Goal: Task Accomplishment & Management: Manage account settings

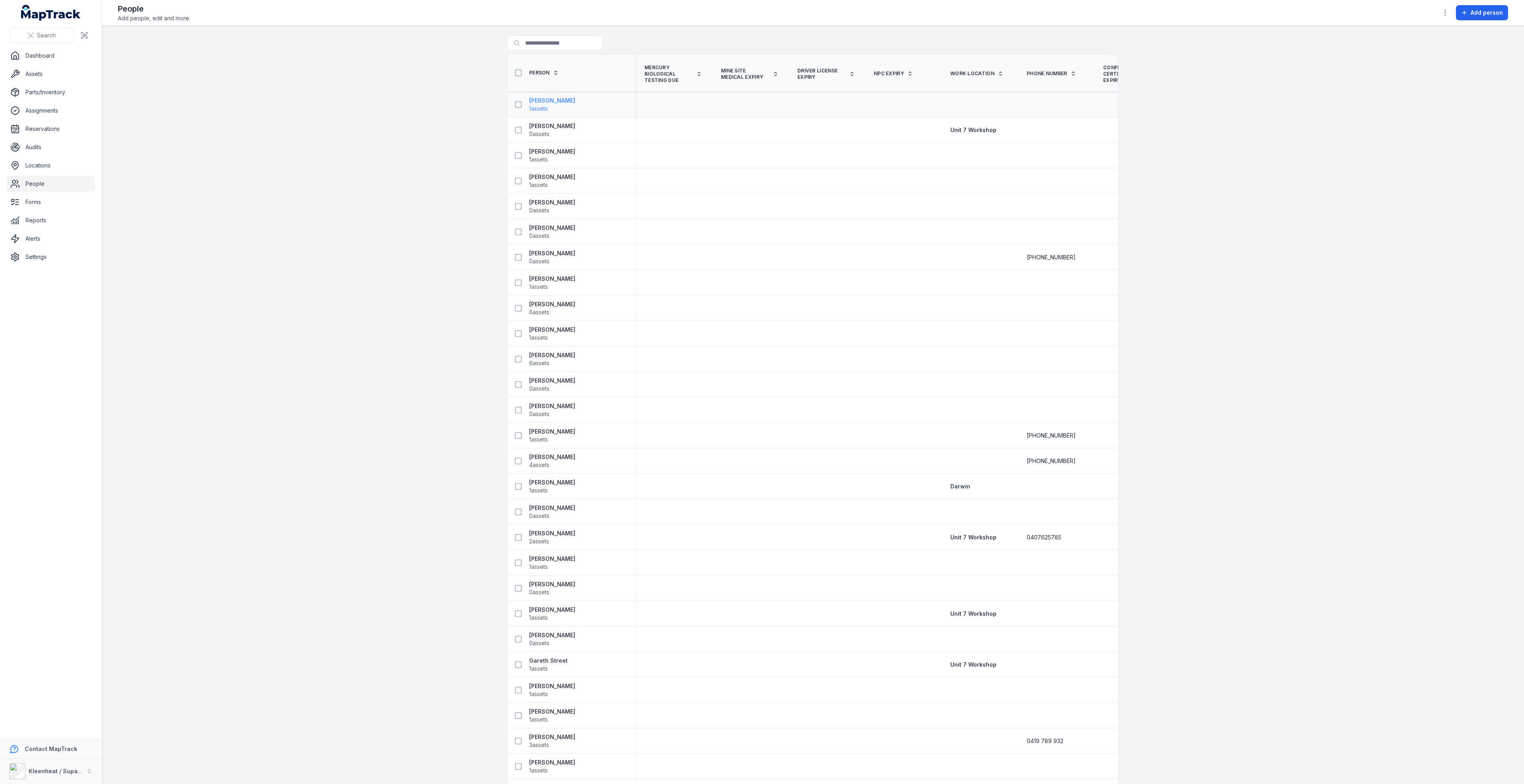
click at [535, 101] on strong "[PERSON_NAME]" at bounding box center [552, 101] width 46 height 8
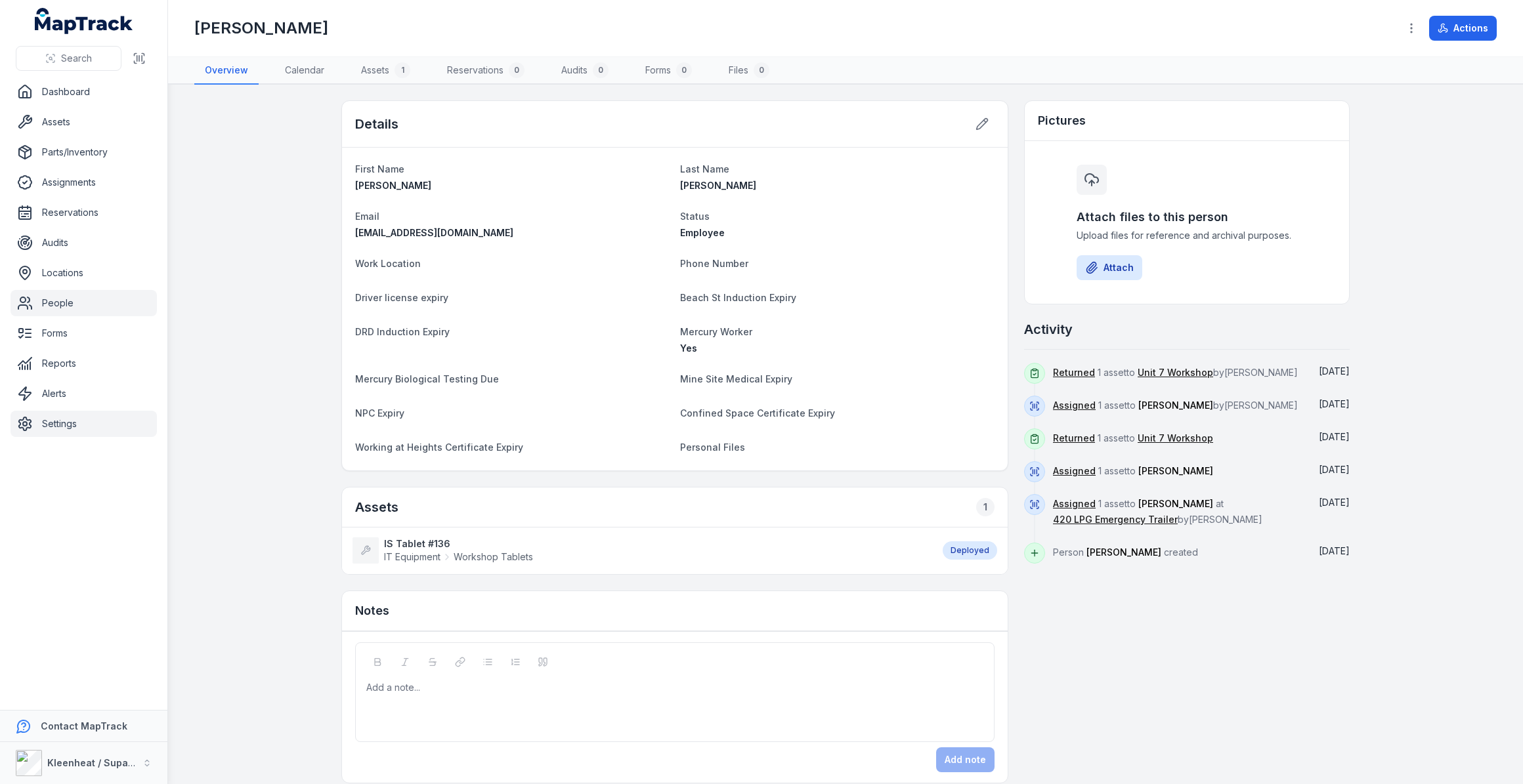
click at [61, 424] on link "Settings" at bounding box center [84, 423] width 146 height 26
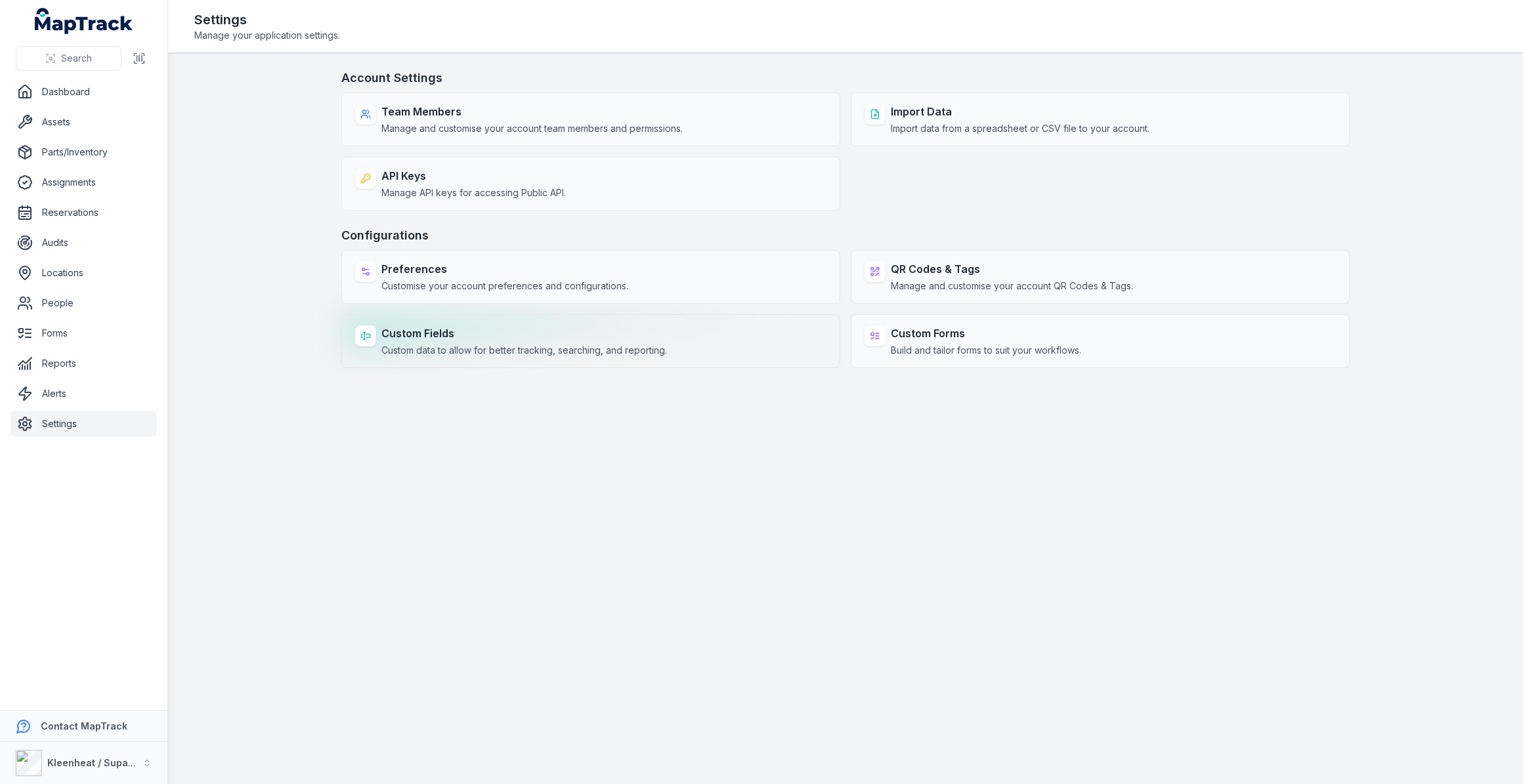
click at [445, 333] on strong "Custom Fields" at bounding box center [524, 333] width 286 height 16
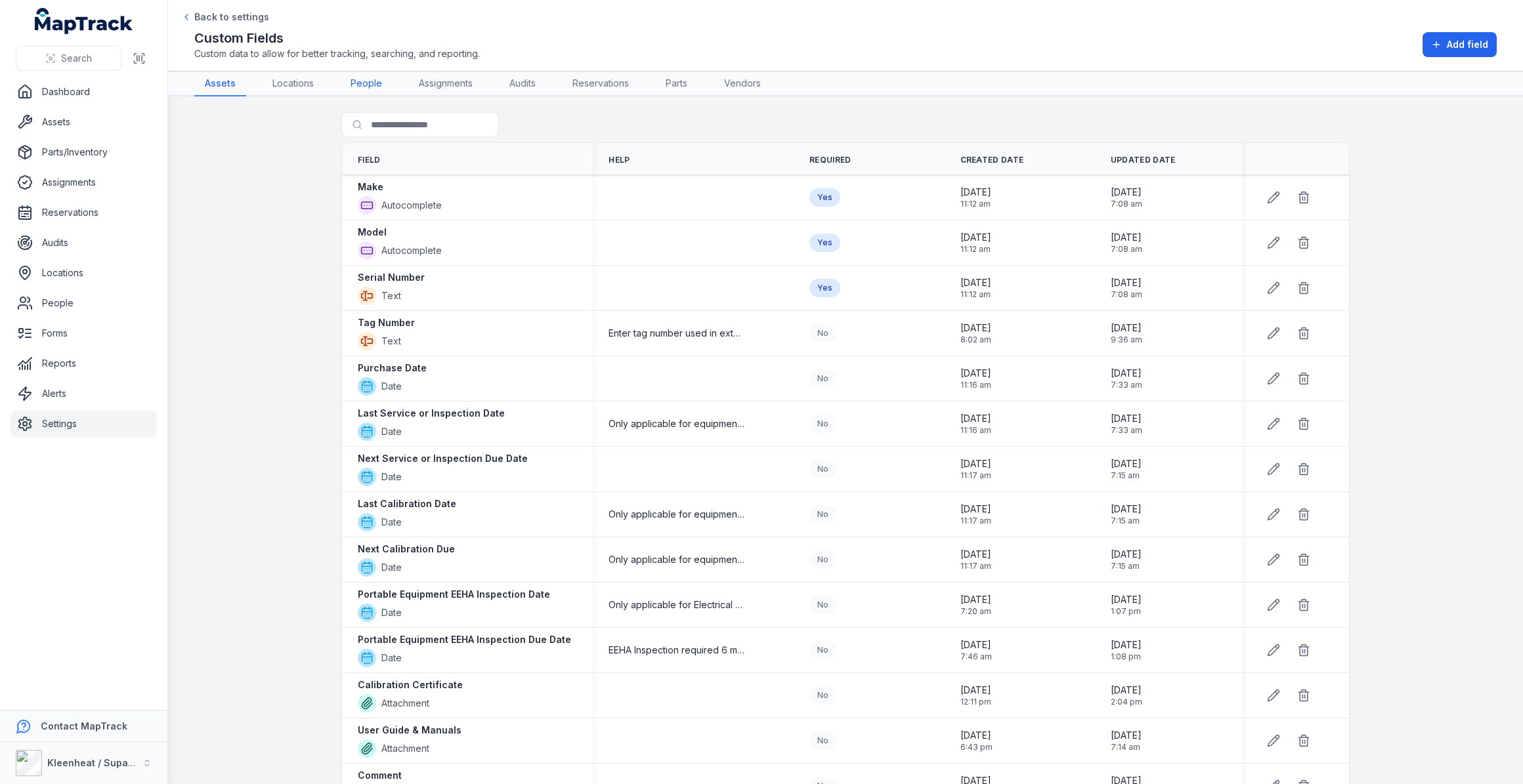
click at [364, 85] on link "People" at bounding box center [367, 84] width 53 height 25
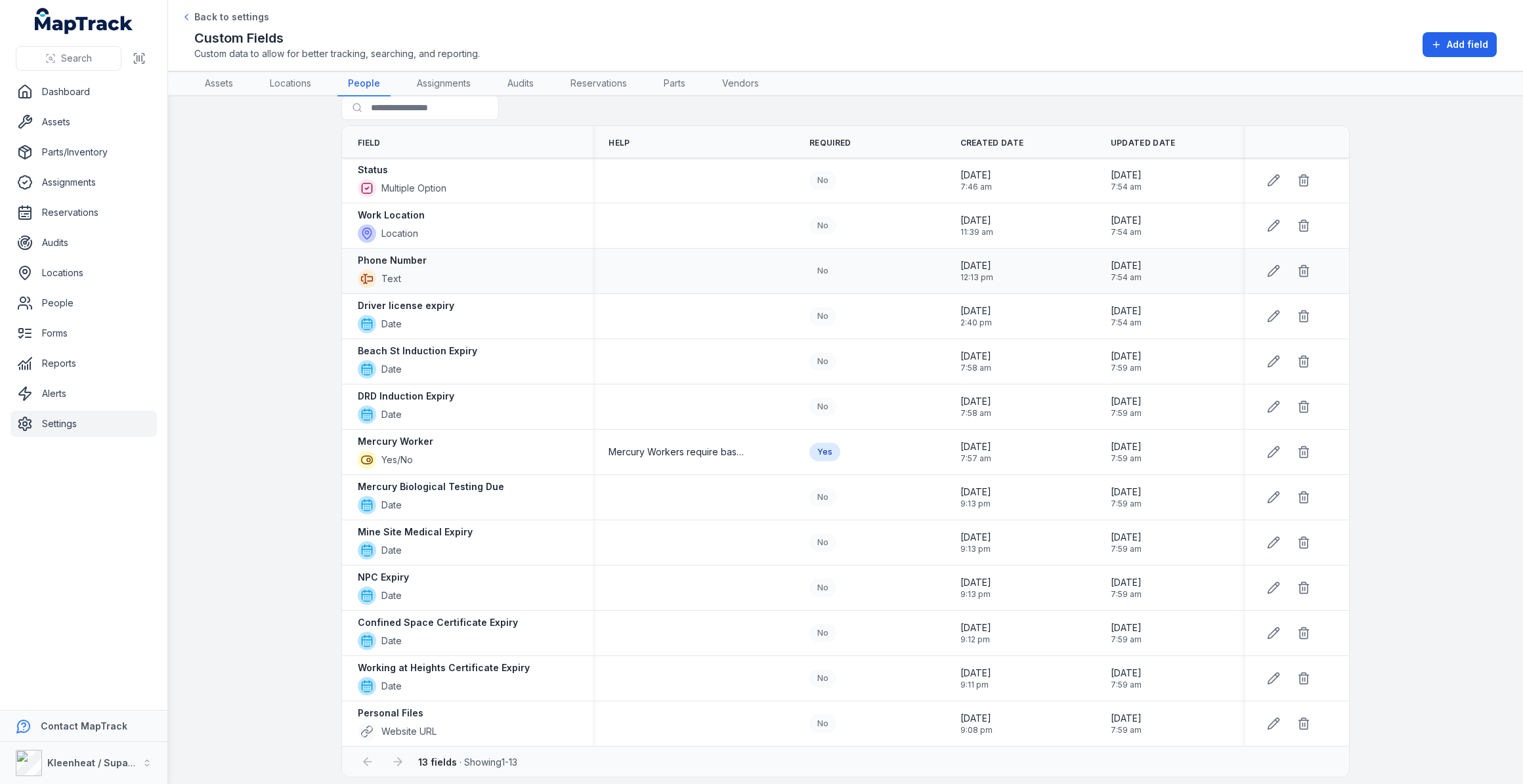
scroll to position [24, 0]
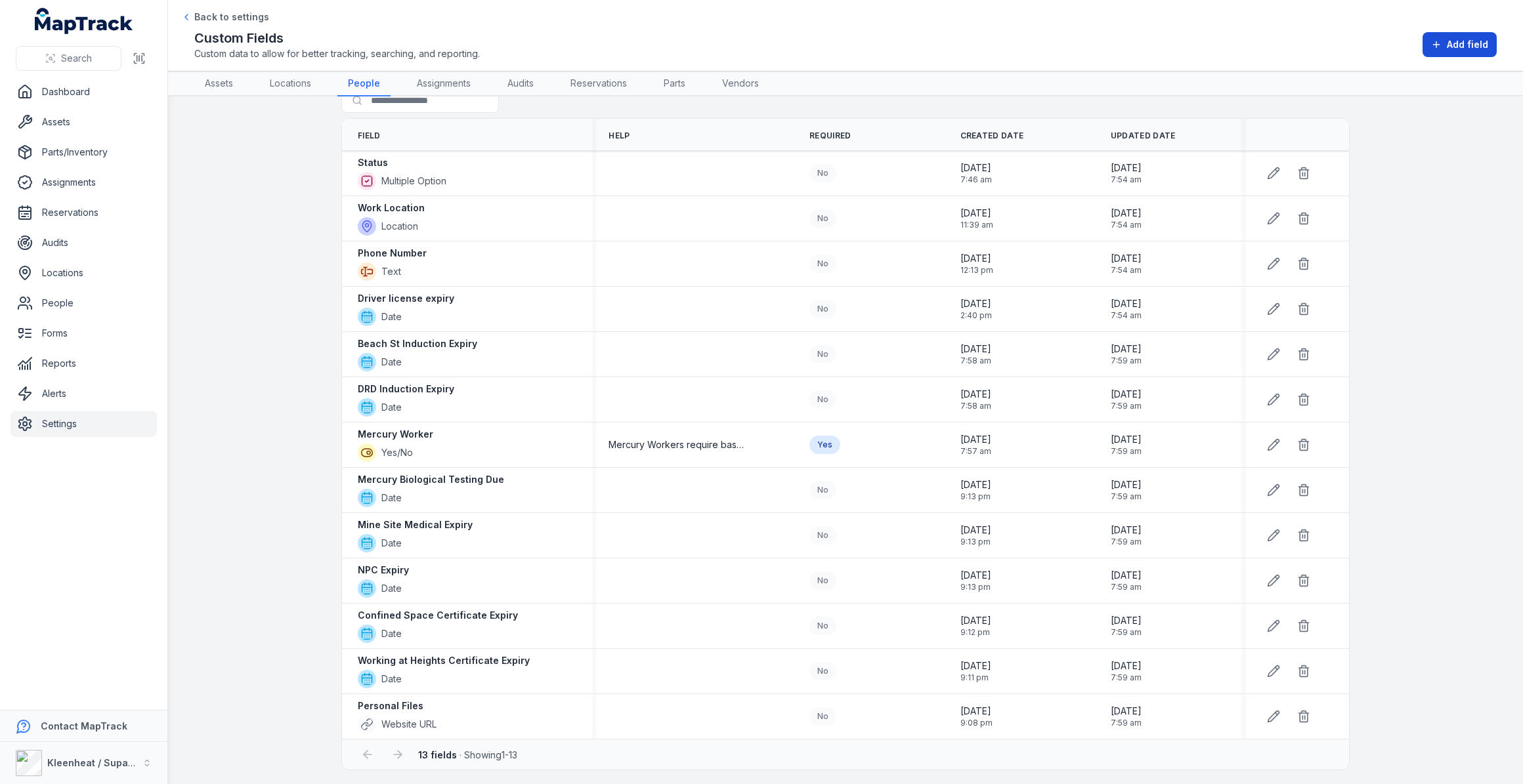
click at [1433, 50] on button "Add field" at bounding box center [1460, 45] width 74 height 25
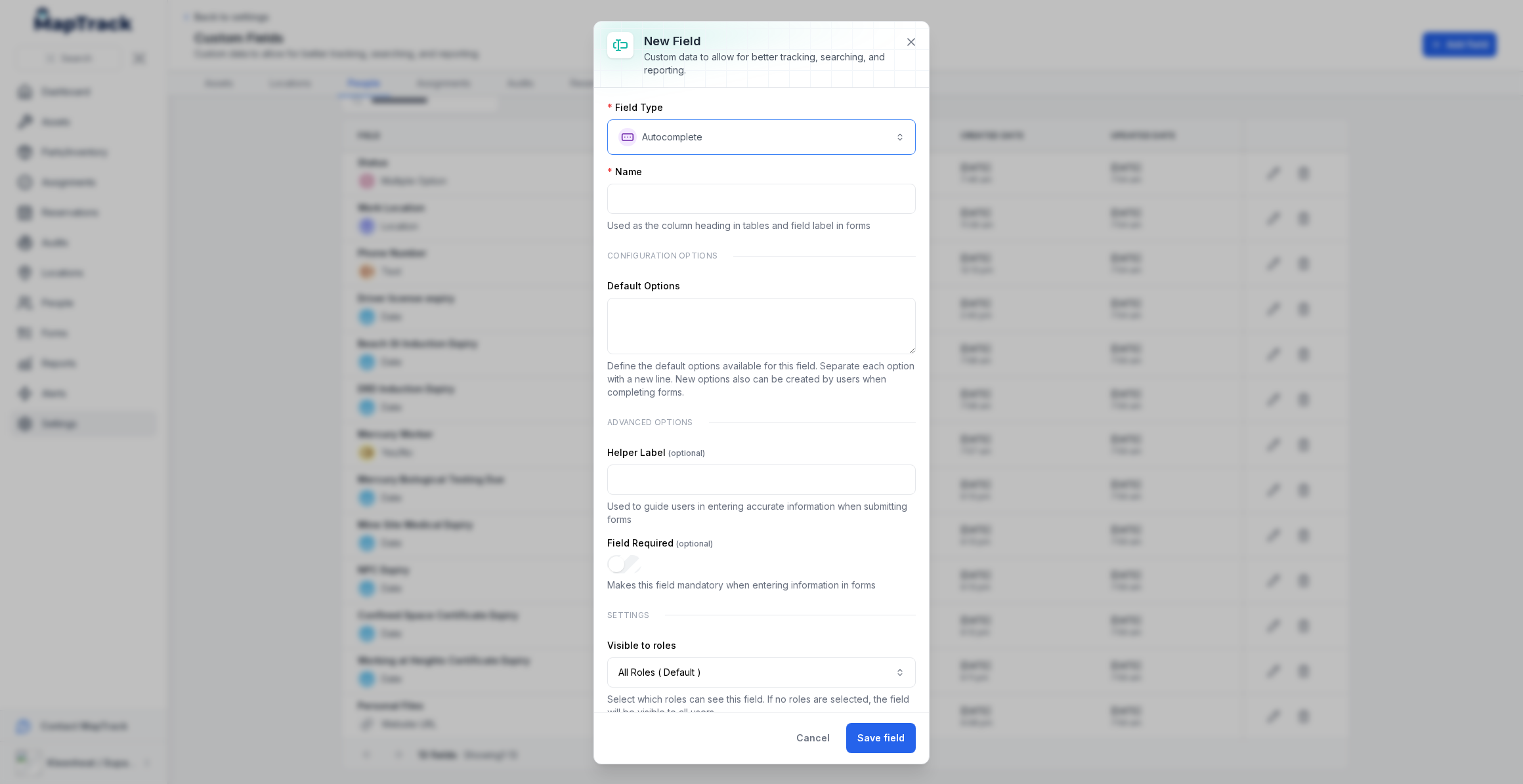
click at [695, 135] on button "**********" at bounding box center [761, 137] width 308 height 35
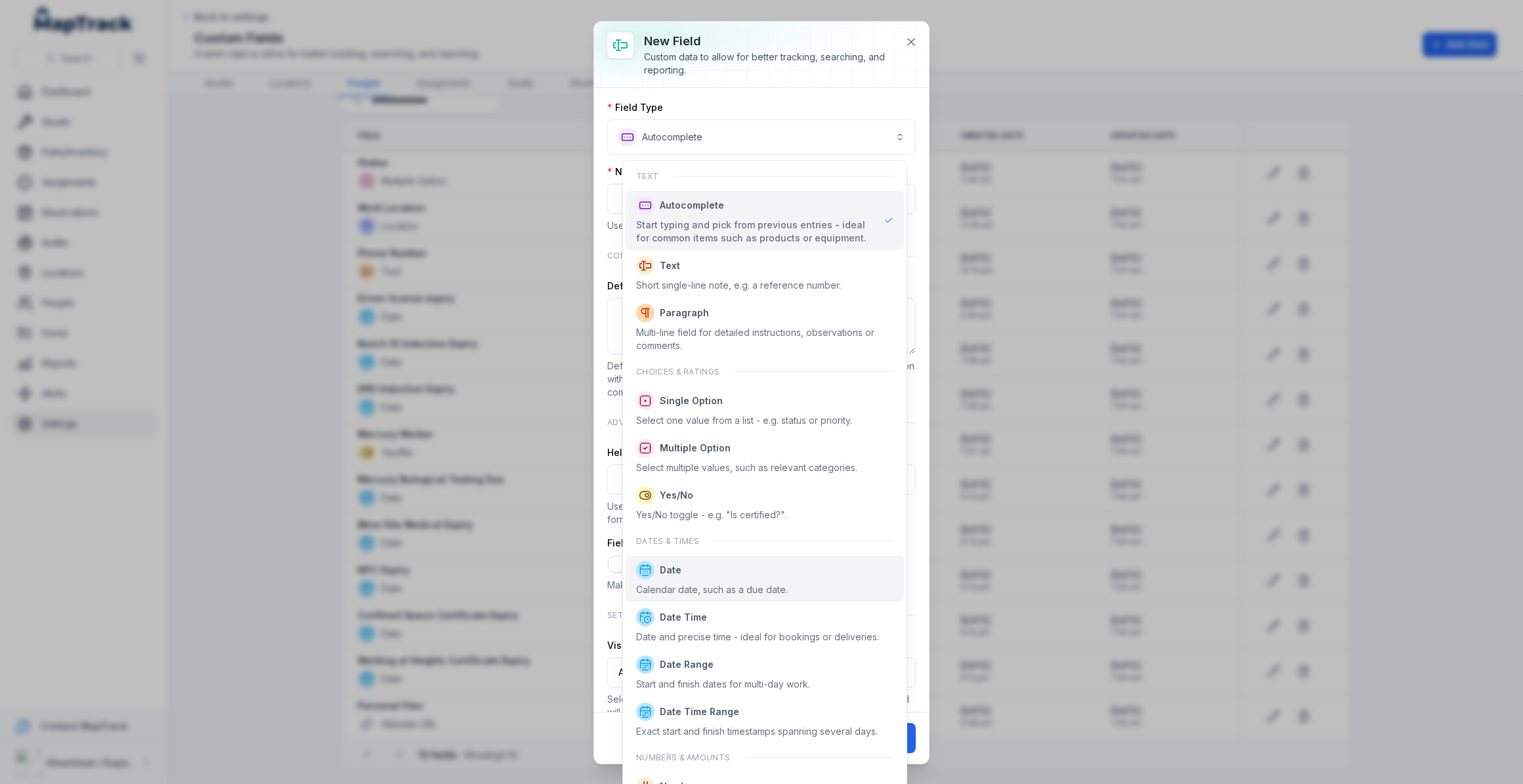
click at [682, 583] on div "Calendar date, such as a due date." at bounding box center [711, 589] width 151 height 13
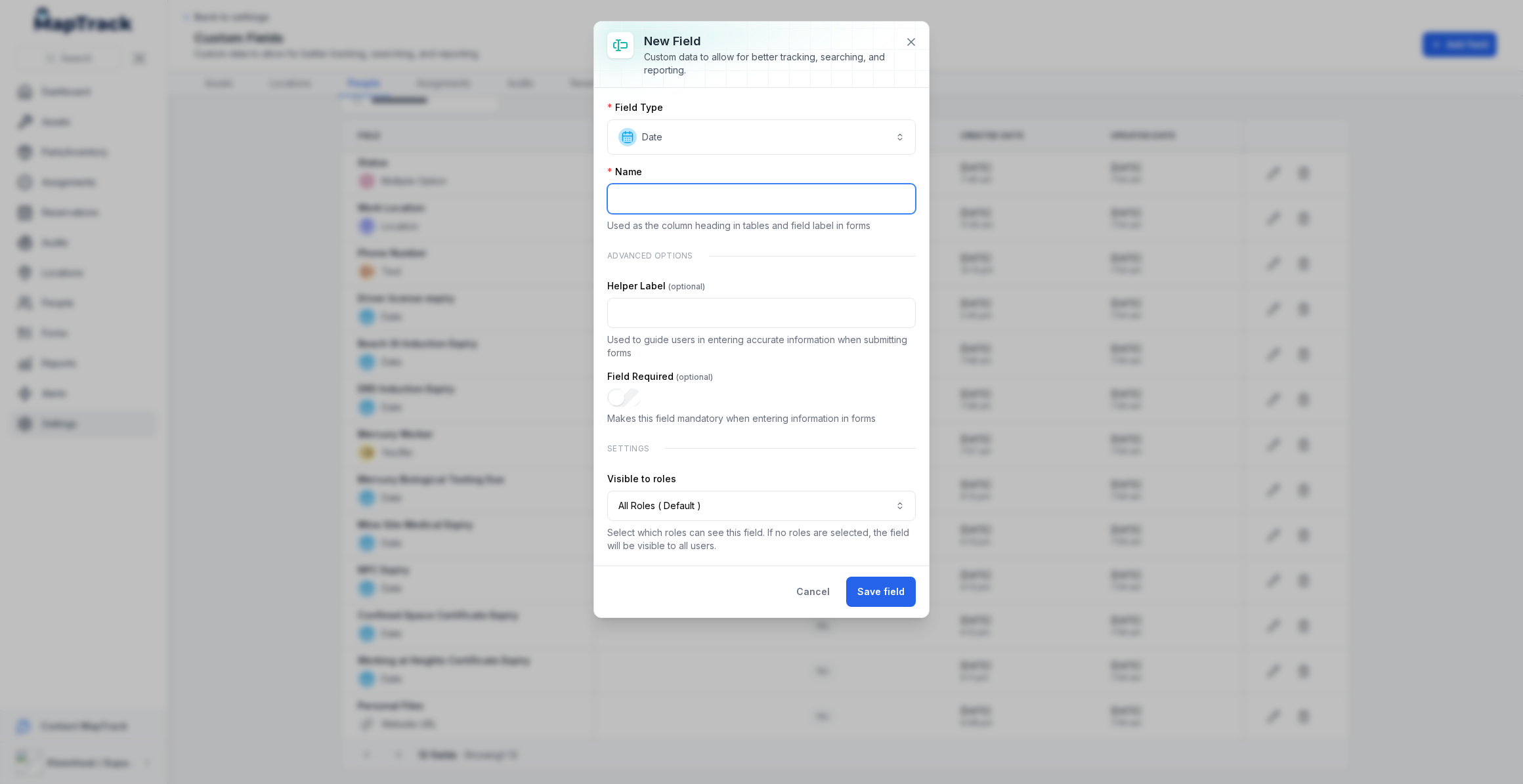
click at [692, 200] on input ":ri:-form-item-label" at bounding box center [761, 198] width 308 height 30
type input "**********"
click at [702, 504] on button "All Roles ( Default )" at bounding box center [761, 505] width 308 height 30
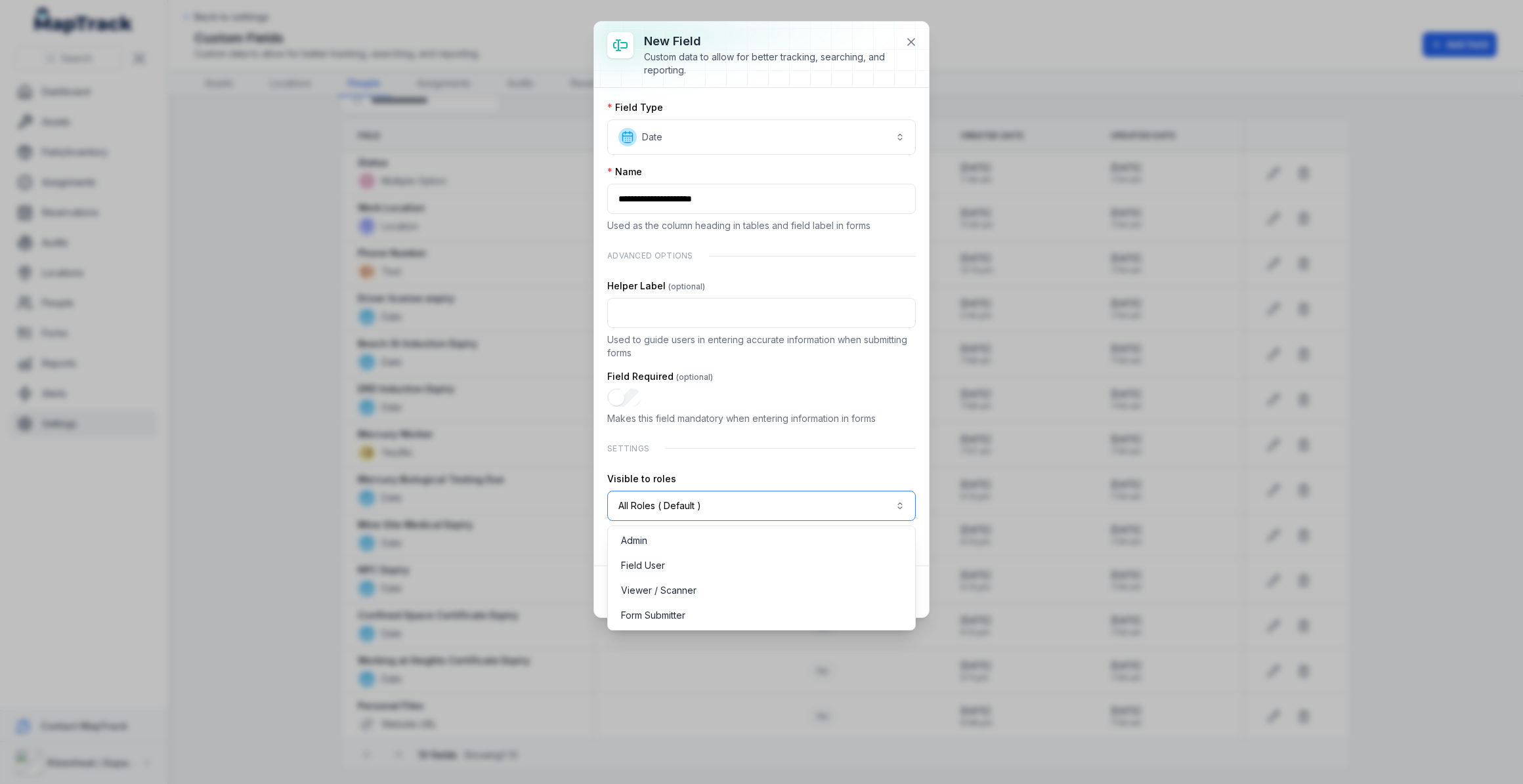
click at [680, 509] on button "All Roles ( Default )" at bounding box center [761, 505] width 308 height 30
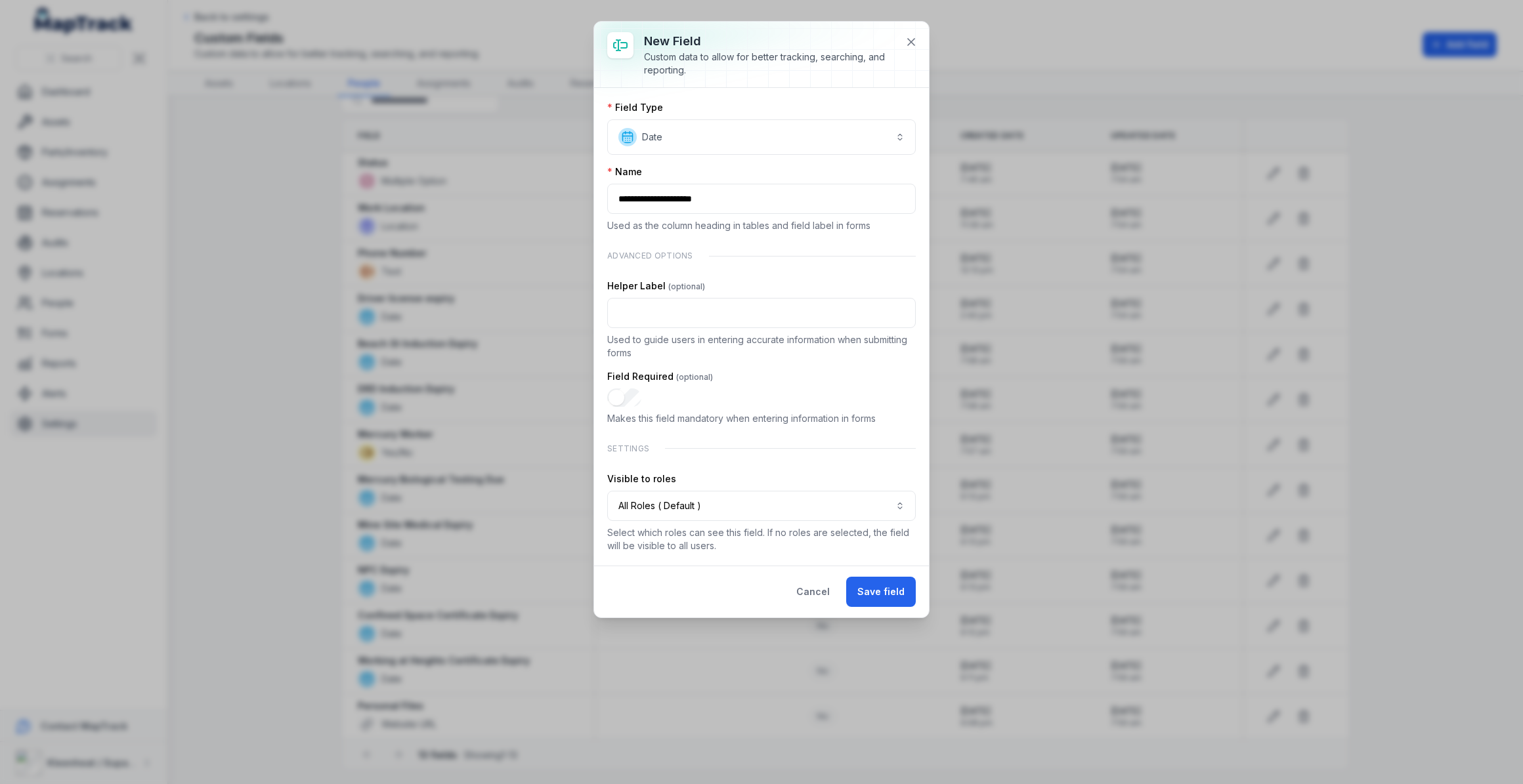
click at [884, 599] on button "Save field" at bounding box center [880, 592] width 69 height 30
